Goal: Information Seeking & Learning: Learn about a topic

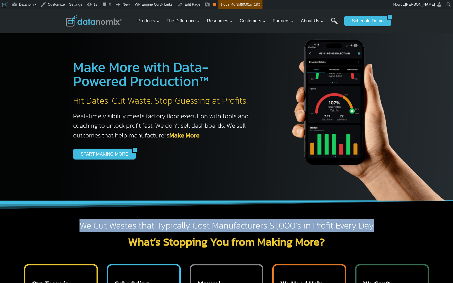
drag, startPoint x: 176, startPoint y: 228, endPoint x: 389, endPoint y: 210, distance: 214.1
click at [377, 226] on h2 "We Cut Wastes that Typically Cost Manufacturers $1,000’s in Profit Every Day" at bounding box center [227, 226] width 322 height 12
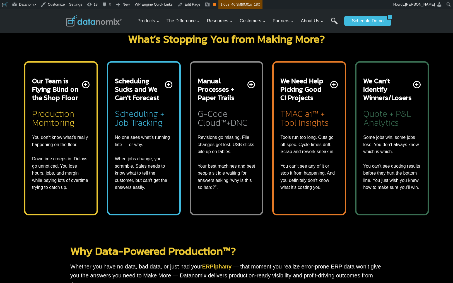
scroll to position [204, 0]
click at [202, 40] on h2 "What’s Stopping You from Making More?" at bounding box center [227, 38] width 322 height 11
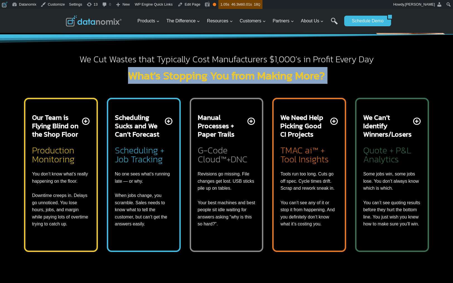
scroll to position [117, 0]
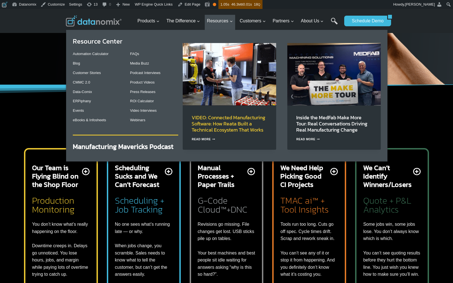
click at [231, 119] on link "VIDEO: Connected Manufacturing Software: How Reata Built a Technical Ecosystem …" at bounding box center [229, 124] width 74 height 20
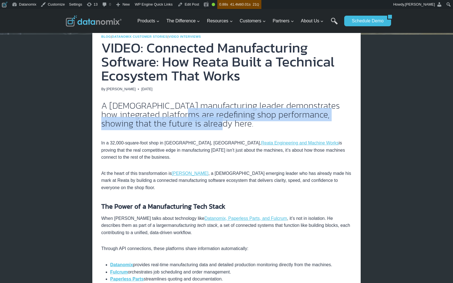
scroll to position [87, 0]
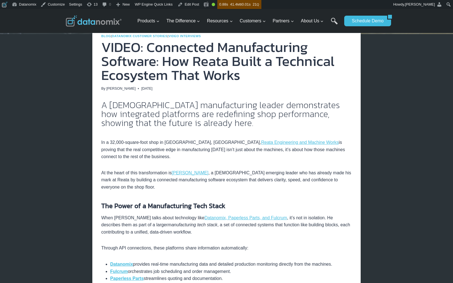
click at [294, 234] on p "When Adam talks about technology like Datanomix, Paperless Parts, and Fulcrum ,…" at bounding box center [226, 224] width 251 height 21
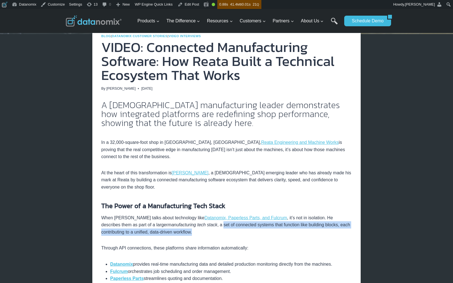
drag, startPoint x: 191, startPoint y: 224, endPoint x: 200, endPoint y: 230, distance: 10.9
click at [200, 230] on p "When Adam talks about technology like Datanomix, Paperless Parts, and Fulcrum ,…" at bounding box center [226, 224] width 251 height 21
copy p "set of connected systems that function like building blocks, each contributing …"
click at [254, 186] on p "At the heart of this transformation is Adam Zaouague , a 20-year-old emerging l…" at bounding box center [226, 179] width 251 height 21
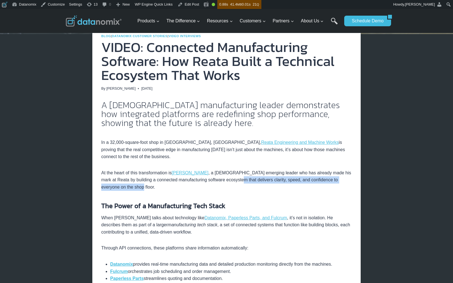
drag, startPoint x: 245, startPoint y: 179, endPoint x: 258, endPoint y: 186, distance: 15.0
click at [258, 186] on p "At the heart of this transformation is Adam Zaouague , a 20-year-old emerging l…" at bounding box center [226, 179] width 251 height 21
copy p "delivers clarity, speed, and confidence to everyone on the shop floor."
click at [192, 4] on link "Edit Post" at bounding box center [189, 4] width 26 height 9
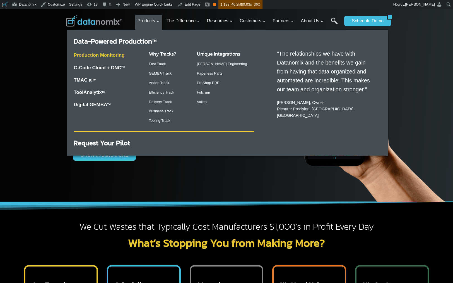
click at [110, 55] on link "Production Monitoring" at bounding box center [99, 54] width 51 height 5
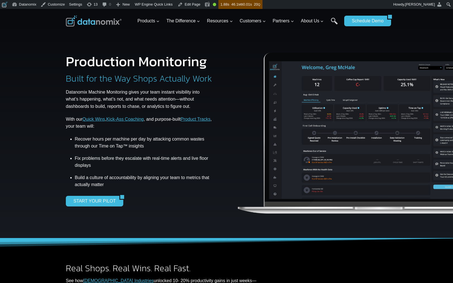
click at [94, 23] on img at bounding box center [94, 20] width 56 height 11
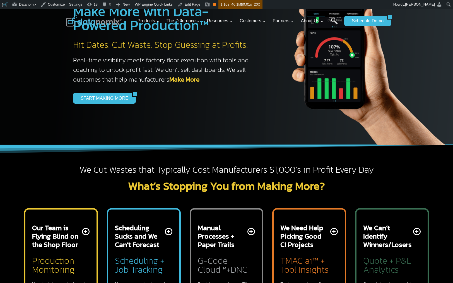
scroll to position [142, 0]
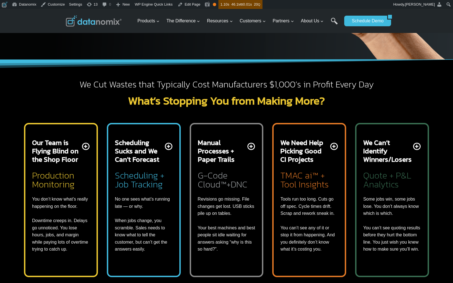
click at [44, 155] on h2 "Our Team is Flying Blind on the Shop Floor" at bounding box center [56, 150] width 49 height 25
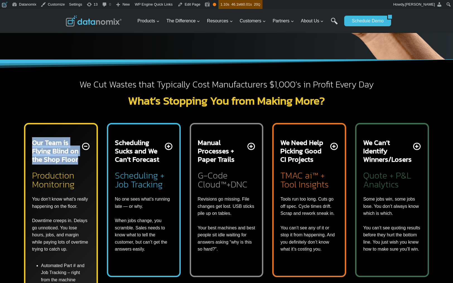
drag, startPoint x: 29, startPoint y: 140, endPoint x: 78, endPoint y: 160, distance: 53.2
click at [78, 160] on div "Our Team is Flying Blind on the Shop Floor Production Monitoring You don’t know…" at bounding box center [61, 286] width 74 height 327
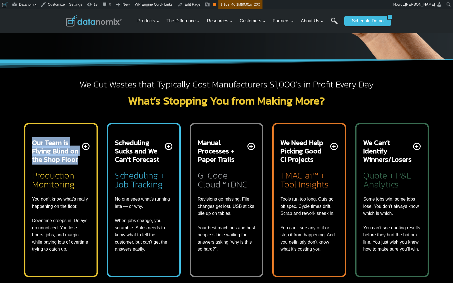
copy h2 "Our Team is Flying Blind on the Shop Floor"
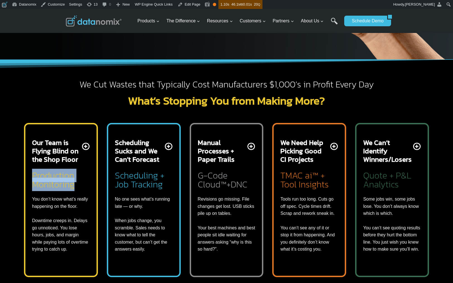
drag, startPoint x: 30, startPoint y: 172, endPoint x: 80, endPoint y: 186, distance: 52.1
click at [80, 186] on div "Our Team is Flying Blind on the Shop Floor Production Monitoring You don’t know…" at bounding box center [61, 200] width 74 height 154
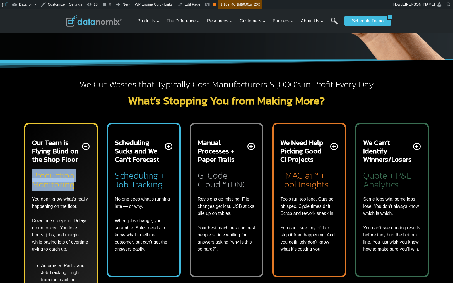
copy h2 "Production Monitoring"
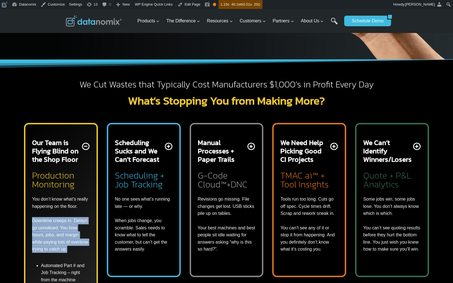
drag, startPoint x: 31, startPoint y: 219, endPoint x: 79, endPoint y: 248, distance: 55.9
click at [78, 248] on div "Our Team is Flying Blind on the Shop Floor Production Monitoring You don’t know…" at bounding box center [61, 286] width 74 height 327
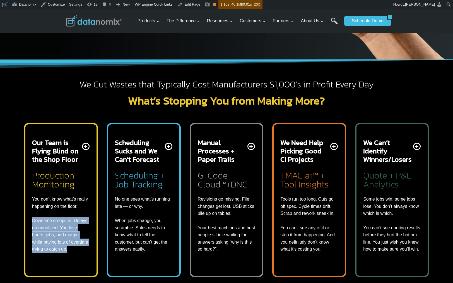
copy p "Downtime creeps in. Delays go unnoticed. You lose hours, jobs, and margin while…"
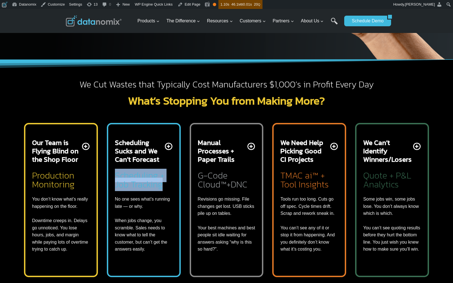
drag, startPoint x: 120, startPoint y: 177, endPoint x: 115, endPoint y: 174, distance: 6.0
click at [115, 174] on h2 "Scheduling + Job Tracking" at bounding box center [144, 179] width 58 height 20
copy h2 "Scheduling + Job Tracking"
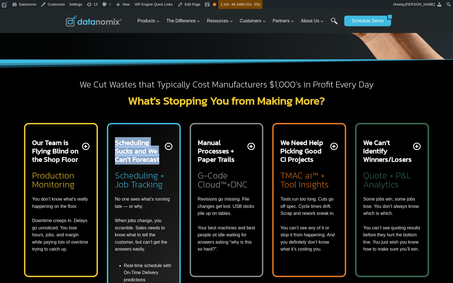
drag, startPoint x: 112, startPoint y: 141, endPoint x: 164, endPoint y: 160, distance: 54.8
click at [164, 160] on div "Scheduling Sucks and We Can’t Forecast Scheduling + Job Tracking No one sees wh…" at bounding box center [144, 268] width 74 height 291
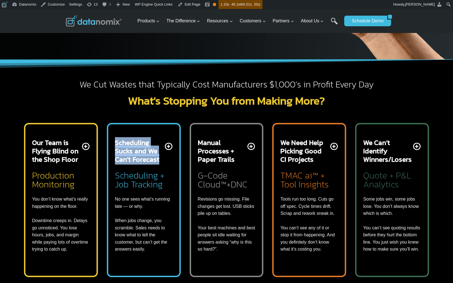
copy h2 "Scheduling Sucks and We Can’t Forecast"
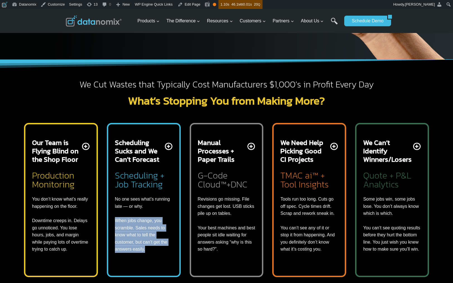
drag, startPoint x: 114, startPoint y: 220, endPoint x: 155, endPoint y: 249, distance: 50.8
click at [155, 249] on div "Scheduling Sucks and We Can’t Forecast Scheduling + Job Tracking No one sees wh…" at bounding box center [144, 200] width 74 height 154
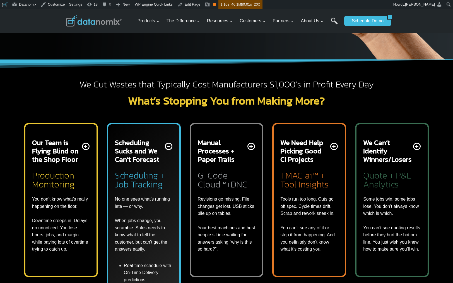
click at [141, 198] on p "No one sees what’s running late — or why. When jobs change, you scramble. Sales…" at bounding box center [144, 223] width 58 height 57
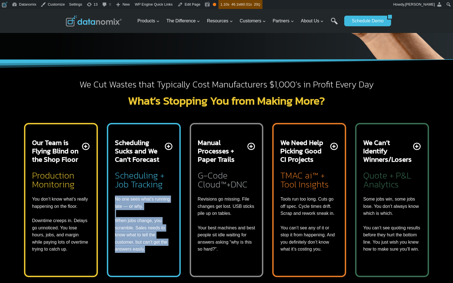
drag, startPoint x: 113, startPoint y: 196, endPoint x: 163, endPoint y: 256, distance: 78.9
click at [163, 256] on div "Scheduling Sucks and We Can’t Forecast Scheduling + Job Tracking No one sees wh…" at bounding box center [144, 200] width 74 height 154
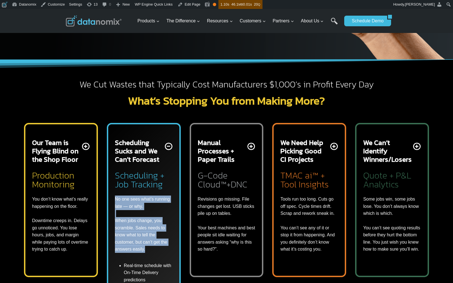
copy p "No one sees what’s running late — or why. When jobs change, you scramble. Sales…"
click at [172, 191] on div "Scheduling Sucks and We Can’t Forecast Scheduling + Job Tracking No one sees wh…" at bounding box center [144, 195] width 58 height 114
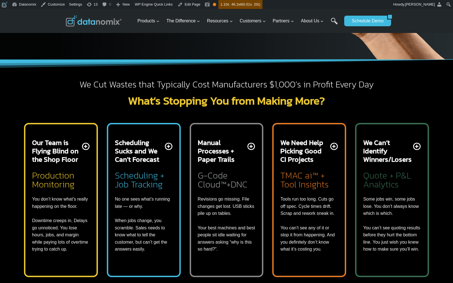
click at [123, 227] on p "No one sees what’s running late — or why. When jobs change, you scramble. Sales…" at bounding box center [144, 223] width 58 height 57
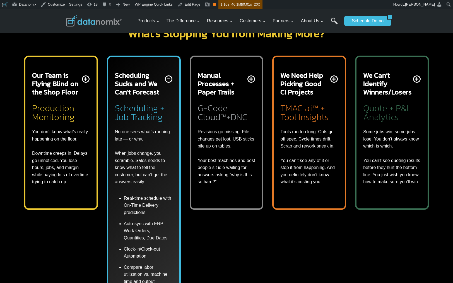
scroll to position [278, 0]
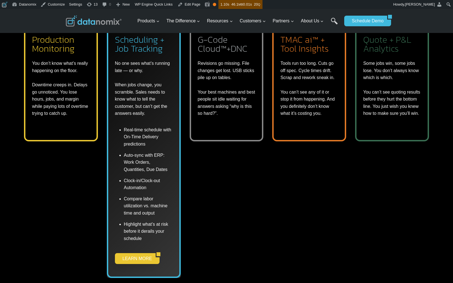
click at [144, 258] on link "LEARN MORE" at bounding box center [135, 258] width 41 height 11
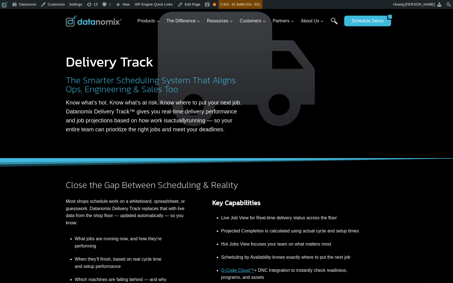
click at [96, 18] on img at bounding box center [94, 20] width 56 height 11
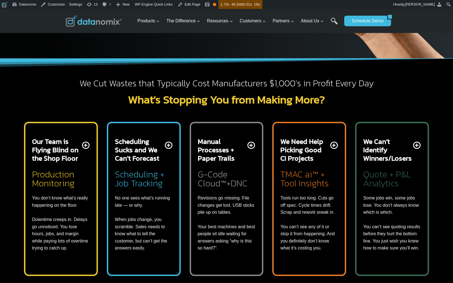
scroll to position [142, 0]
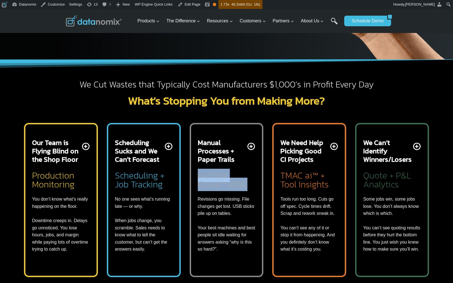
drag, startPoint x: 246, startPoint y: 185, endPoint x: 193, endPoint y: 177, distance: 52.7
click at [193, 177] on div "Manual Processes + Paper Trails G-Code Cloud™+DNC Revisions go missing. File ch…" at bounding box center [227, 200] width 74 height 154
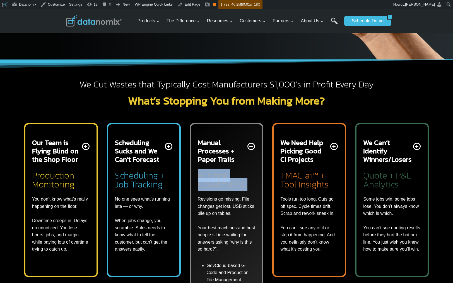
click at [226, 201] on p "Revisions go missing. File changes get lost. USB sticks pile up on tables. Your…" at bounding box center [227, 223] width 58 height 57
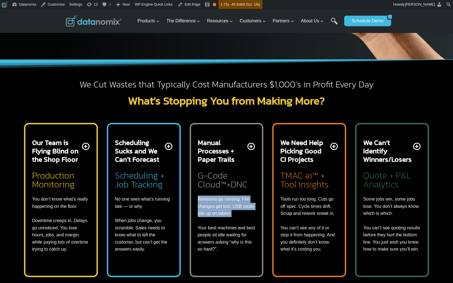
drag, startPoint x: 210, startPoint y: 201, endPoint x: 242, endPoint y: 215, distance: 35.1
click at [239, 215] on div "Manual Processes + Paper Trails G-Code Cloud™+DNC Revisions go missing. File ch…" at bounding box center [227, 200] width 74 height 154
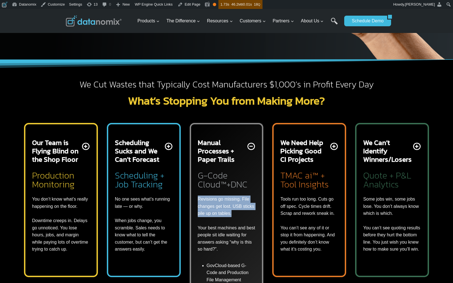
copy p "Revisions go missing. File changes get lost. USB sticks pile up on tables."
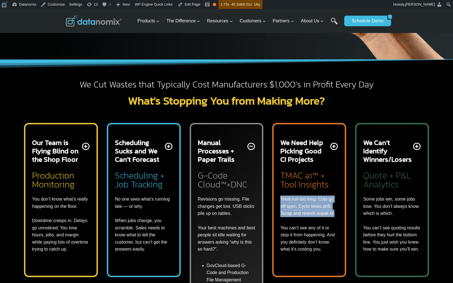
drag, startPoint x: 281, startPoint y: 198, endPoint x: 339, endPoint y: 211, distance: 58.9
click at [339, 211] on div "We Need Help Picking Good CI Projects TMAC ai™ + Tool Insights Tools run too lo…" at bounding box center [309, 200] width 74 height 154
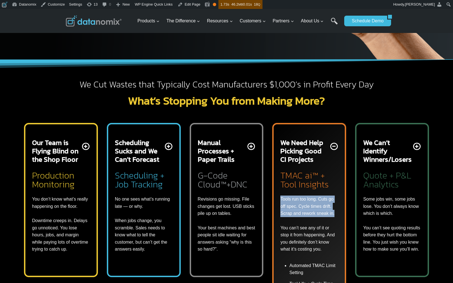
copy p "Tools run too long. Cuts go off spec. Cycle times drift. Scrap and rework sneak…"
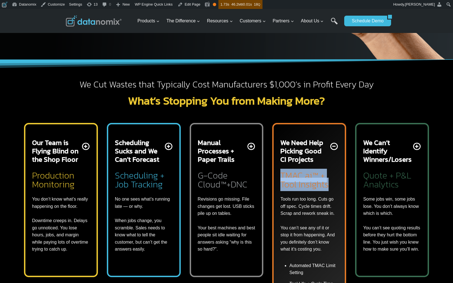
drag, startPoint x: 279, startPoint y: 173, endPoint x: 333, endPoint y: 183, distance: 54.1
click at [333, 183] on div "We Need Help Picking Good CI Projects TMAC ai™ + Tool Insights Tools run too lo…" at bounding box center [309, 260] width 74 height 275
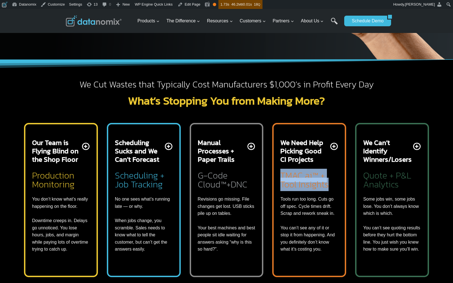
copy h2 "TMAC ai™ + Tool Insights"
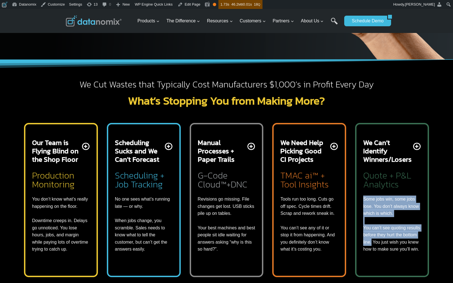
drag, startPoint x: 390, startPoint y: 202, endPoint x: 388, endPoint y: 241, distance: 39.7
click at [388, 241] on p "Some jobs win, some jobs lose. You don’t always know which is which. You can’t …" at bounding box center [392, 223] width 58 height 57
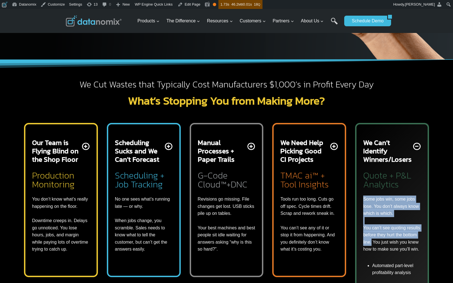
copy p "Some jobs win, some jobs lose. You don’t always know which is which. You can’t …"
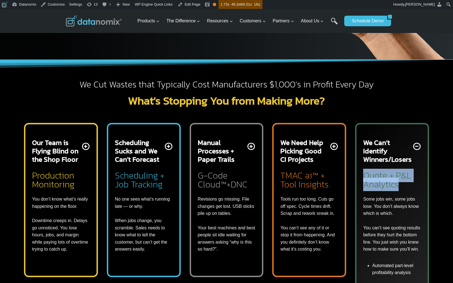
drag, startPoint x: 371, startPoint y: 178, endPoint x: 289, endPoint y: 176, distance: 82.4
click at [364, 176] on h2 "Quote + P&L Analytics" at bounding box center [392, 179] width 58 height 20
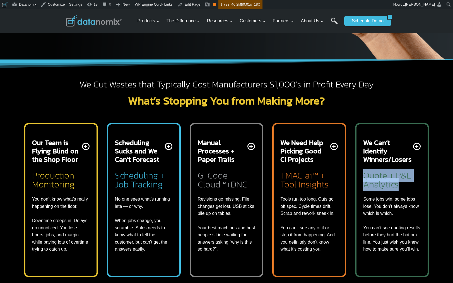
copy h2 "Quote + P&L Analytics"
